Goal: Find specific page/section: Find specific page/section

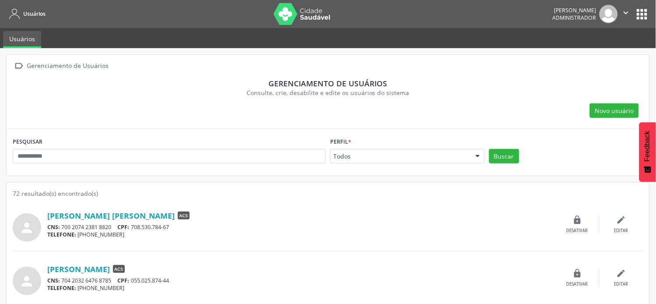
click at [473, 152] on div at bounding box center [477, 156] width 13 height 15
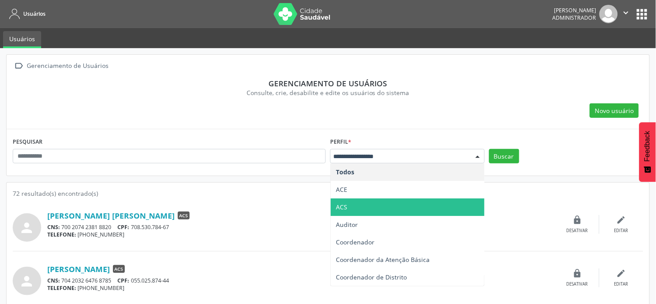
click at [370, 203] on span "ACS" at bounding box center [407, 207] width 154 height 18
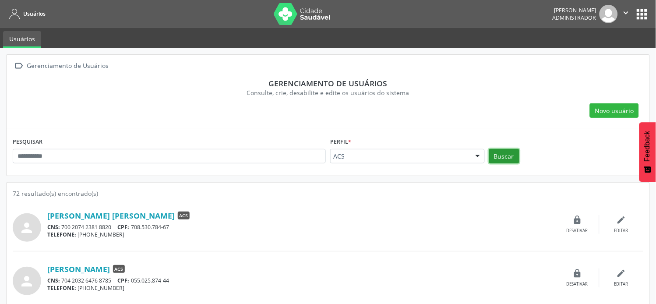
click at [504, 155] on button "Buscar" at bounding box center [504, 156] width 30 height 15
click at [124, 213] on link "[PERSON_NAME] [PERSON_NAME]" at bounding box center [110, 215] width 127 height 10
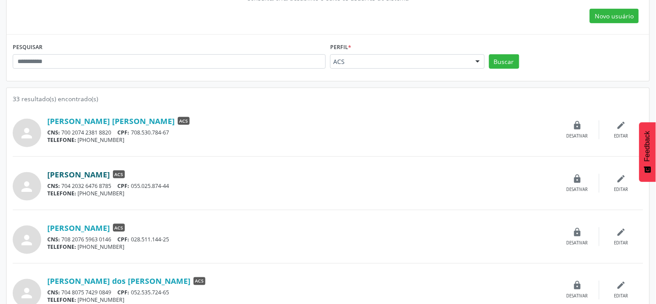
scroll to position [97, 0]
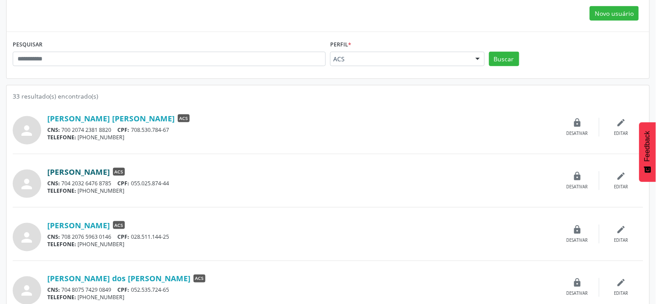
click at [110, 175] on link "[PERSON_NAME]" at bounding box center [78, 172] width 63 height 10
click at [110, 224] on link "[PERSON_NAME]" at bounding box center [78, 225] width 63 height 10
click at [103, 223] on link "[PERSON_NAME]" at bounding box center [78, 225] width 63 height 10
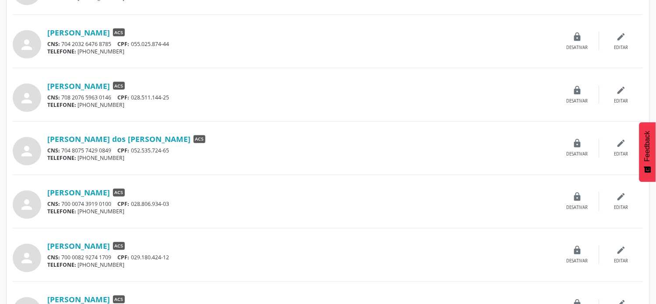
scroll to position [243, 0]
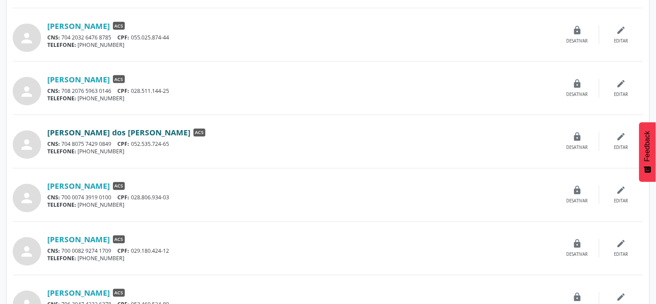
click at [133, 129] on link "[PERSON_NAME] dos [PERSON_NAME]" at bounding box center [118, 133] width 143 height 10
click at [94, 188] on link "[PERSON_NAME]" at bounding box center [78, 186] width 63 height 10
click at [101, 181] on link "[PERSON_NAME]" at bounding box center [78, 186] width 63 height 10
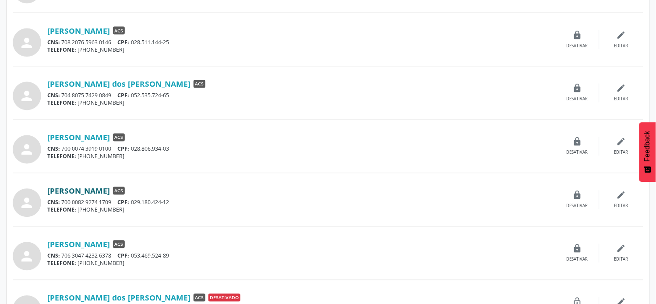
click at [110, 189] on link "[PERSON_NAME]" at bounding box center [78, 191] width 63 height 10
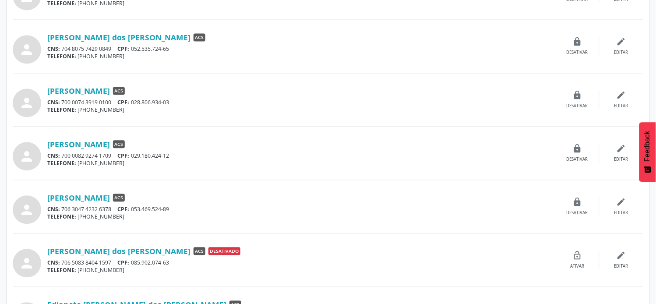
scroll to position [340, 0]
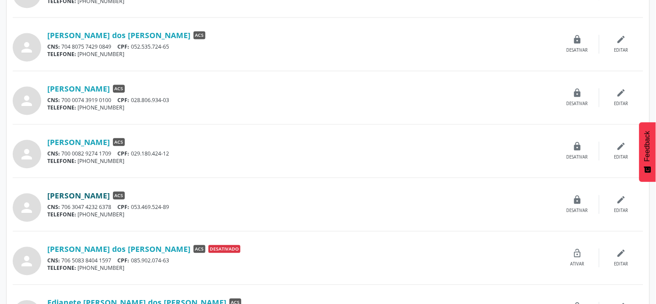
click at [110, 193] on link "[PERSON_NAME]" at bounding box center [78, 196] width 63 height 10
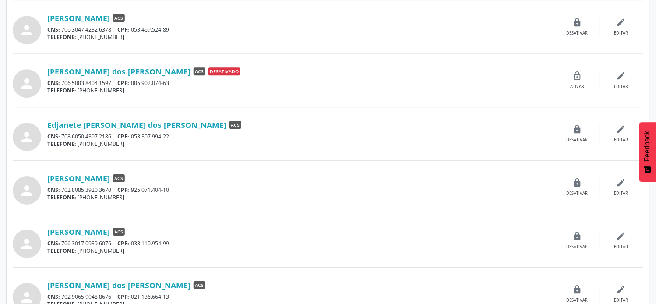
scroll to position [535, 0]
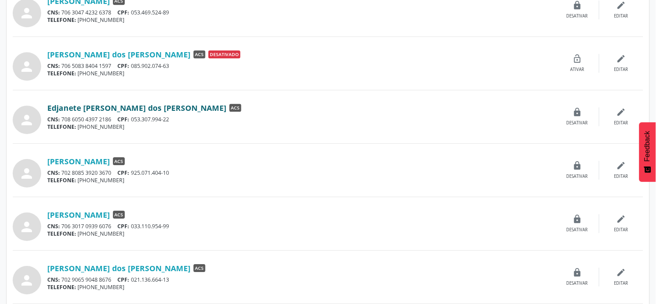
click at [164, 108] on link "Edjanete [PERSON_NAME] dos [PERSON_NAME]" at bounding box center [136, 108] width 179 height 10
click at [110, 158] on link "[PERSON_NAME]" at bounding box center [78, 161] width 63 height 10
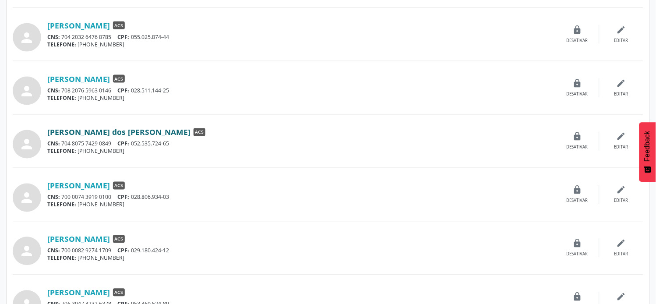
scroll to position [243, 0]
click at [106, 25] on link "[PERSON_NAME]" at bounding box center [78, 26] width 63 height 10
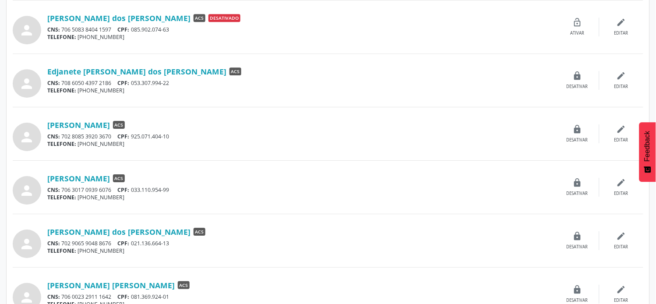
scroll to position [583, 0]
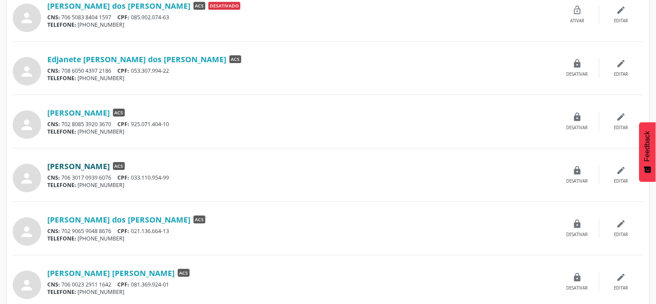
click at [103, 169] on link "[PERSON_NAME]" at bounding box center [78, 166] width 63 height 10
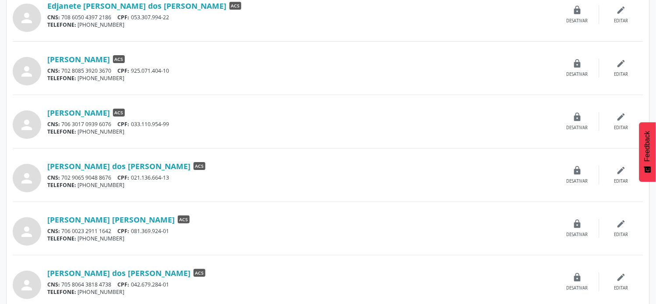
scroll to position [680, 0]
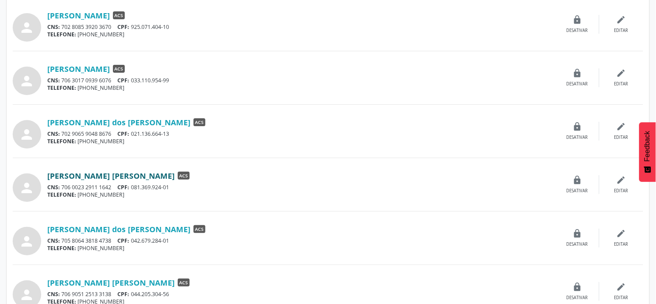
click at [132, 174] on link "[PERSON_NAME] [PERSON_NAME]" at bounding box center [110, 176] width 127 height 10
